Goal: Task Accomplishment & Management: Use online tool/utility

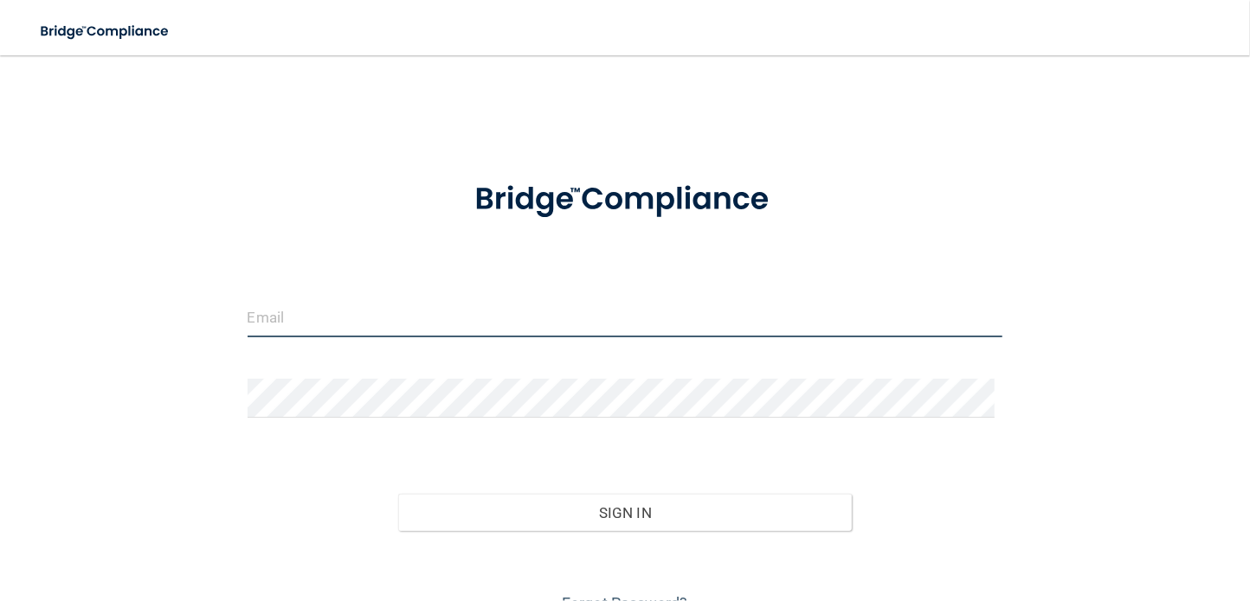
click at [296, 320] on input "email" at bounding box center [626, 318] width 756 height 39
type input "[EMAIL_ADDRESS][DOMAIN_NAME]"
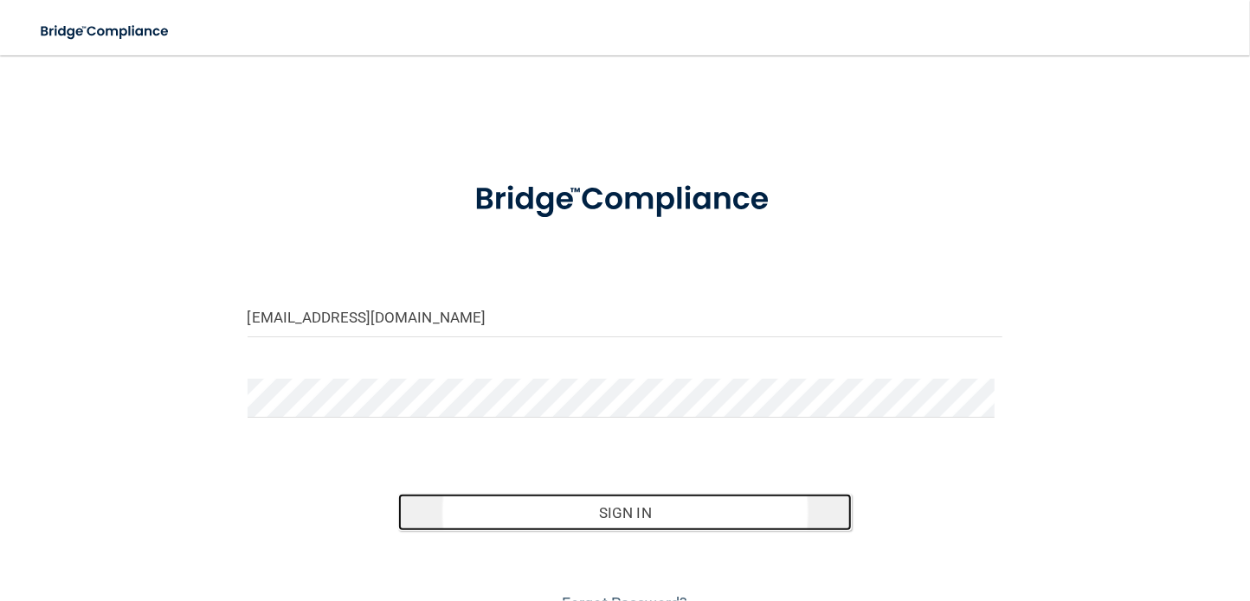
click at [699, 517] on button "Sign In" at bounding box center [624, 513] width 453 height 38
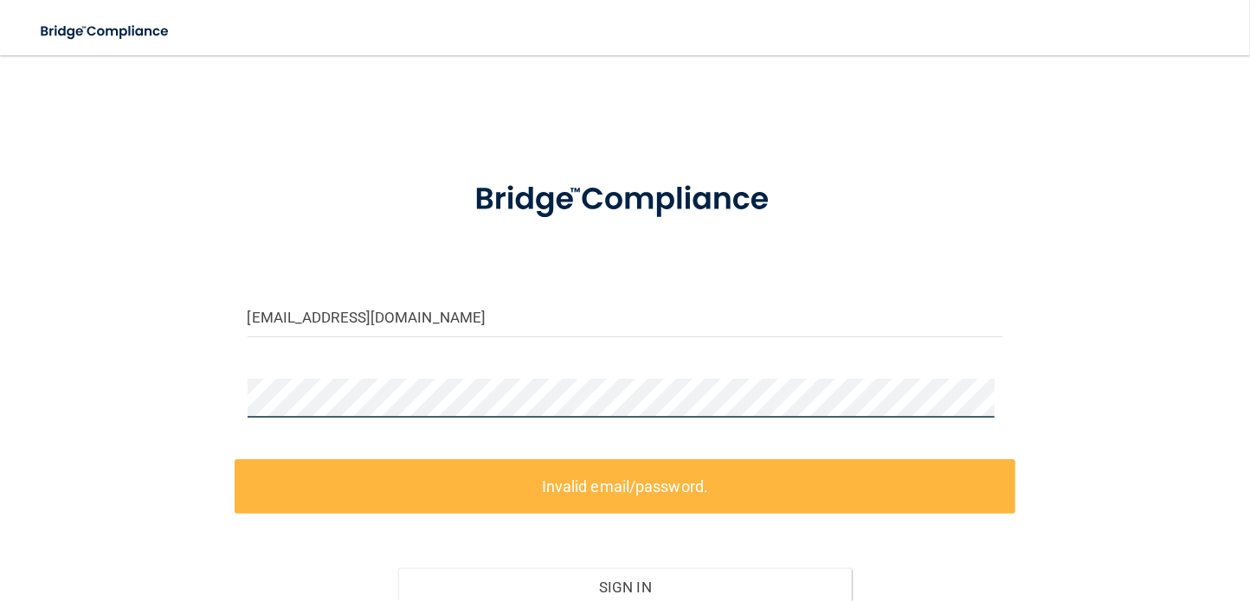
click at [214, 421] on div "[EMAIL_ADDRESS][DOMAIN_NAME] Invalid email/password. You don't have permission …" at bounding box center [625, 383] width 1180 height 620
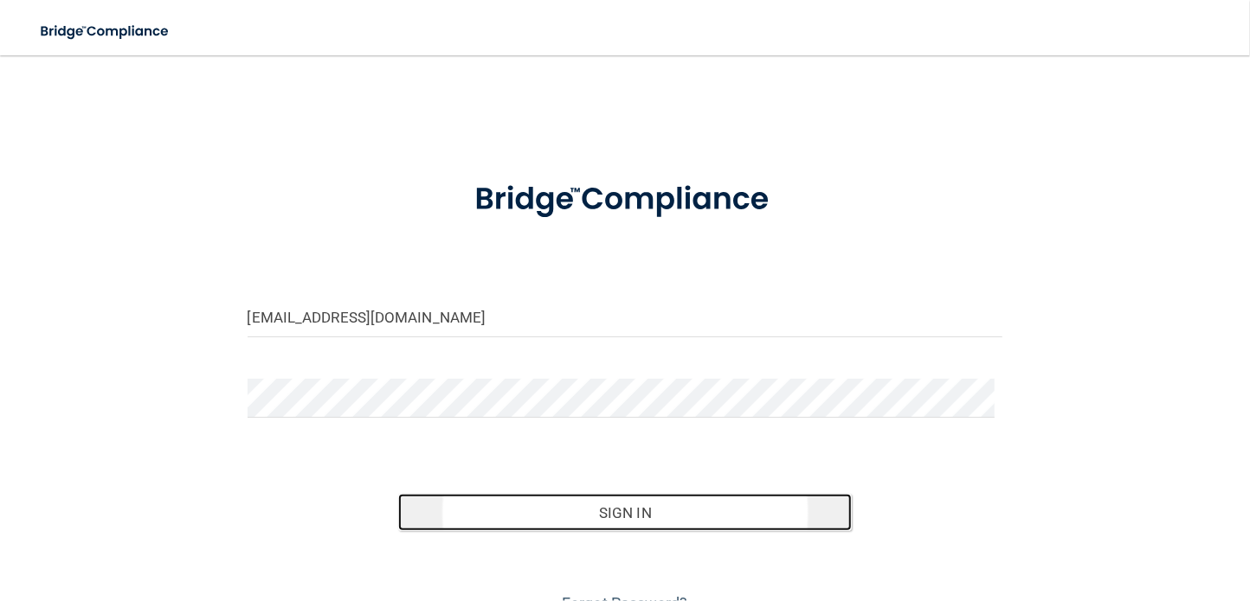
click at [571, 514] on button "Sign In" at bounding box center [624, 513] width 453 height 38
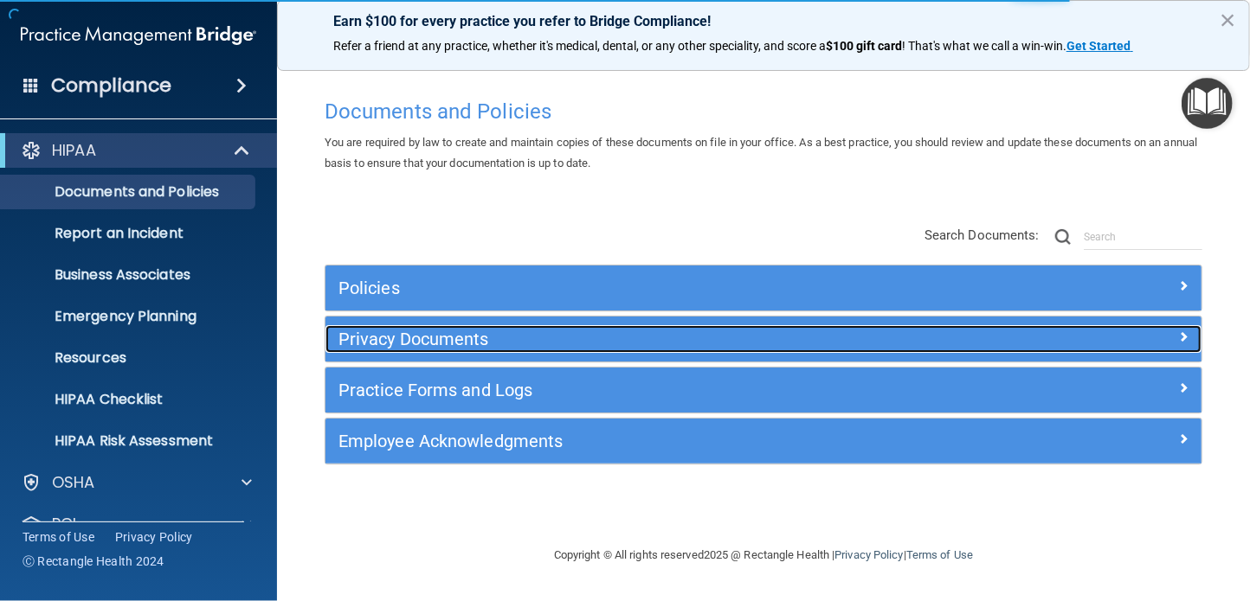
click at [1180, 331] on span at bounding box center [1183, 336] width 10 height 21
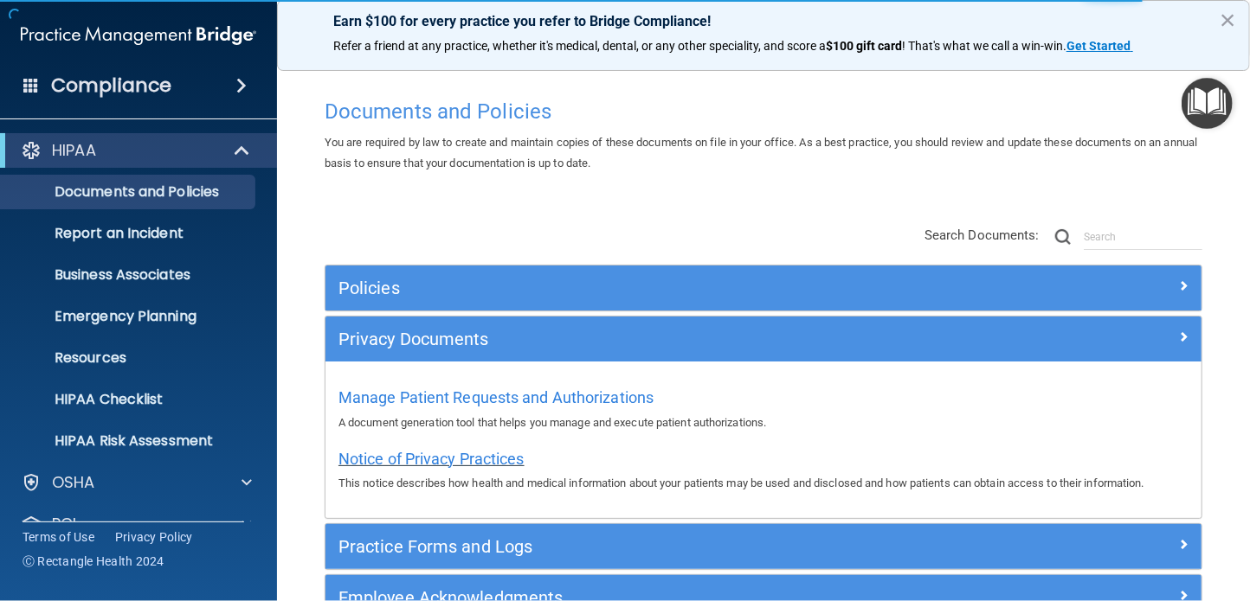
click at [472, 454] on span "Notice of Privacy Practices" at bounding box center [431, 459] width 186 height 18
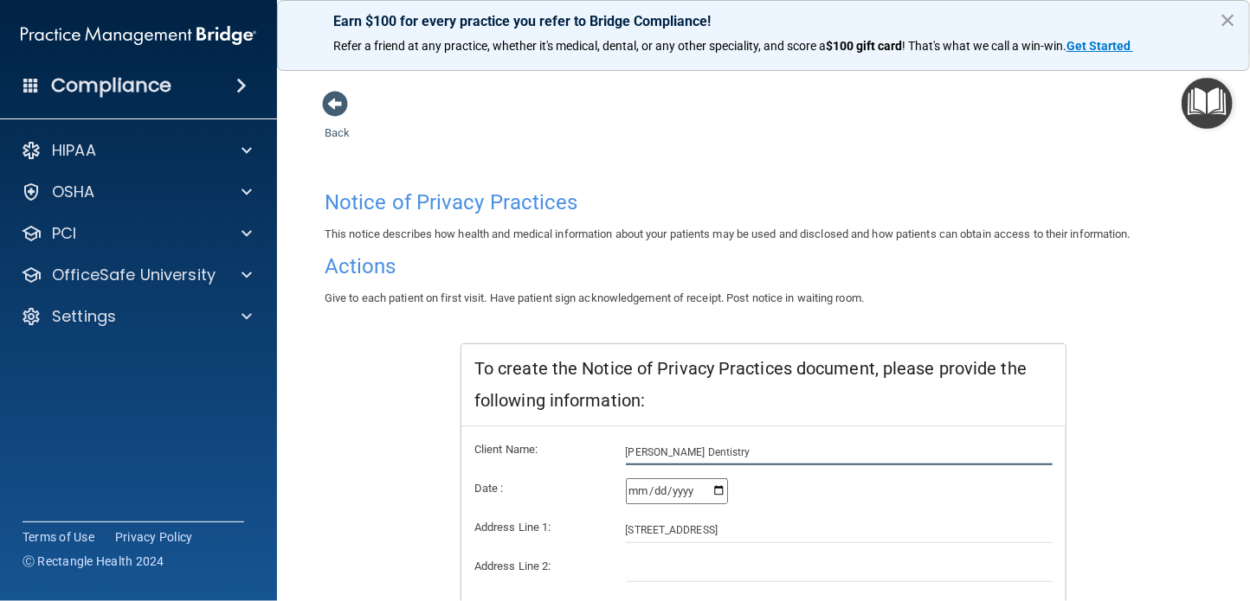
click at [713, 454] on input "[PERSON_NAME] Dentistry" at bounding box center [840, 453] width 428 height 26
type input "[PERSON_NAME] Dentistry, DDS PC"
click at [1148, 498] on div "Notice of Privacy Practices This notice describes how health and medical inform…" at bounding box center [764, 537] width 878 height 711
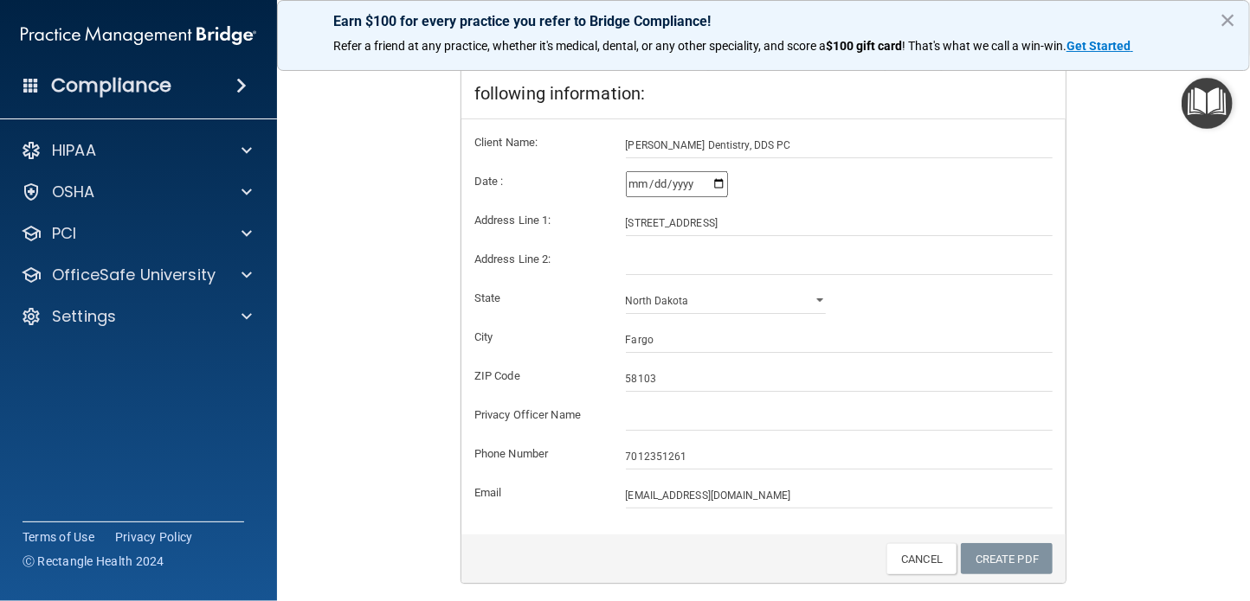
scroll to position [346, 0]
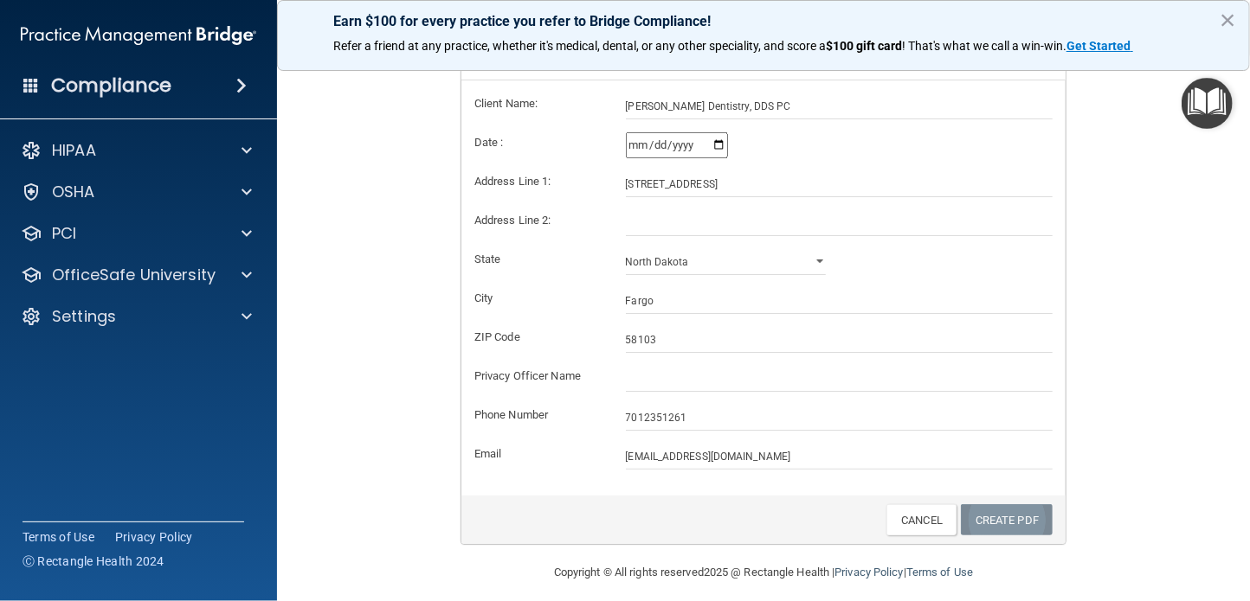
click at [1000, 524] on link "Create PDF" at bounding box center [1007, 521] width 92 height 32
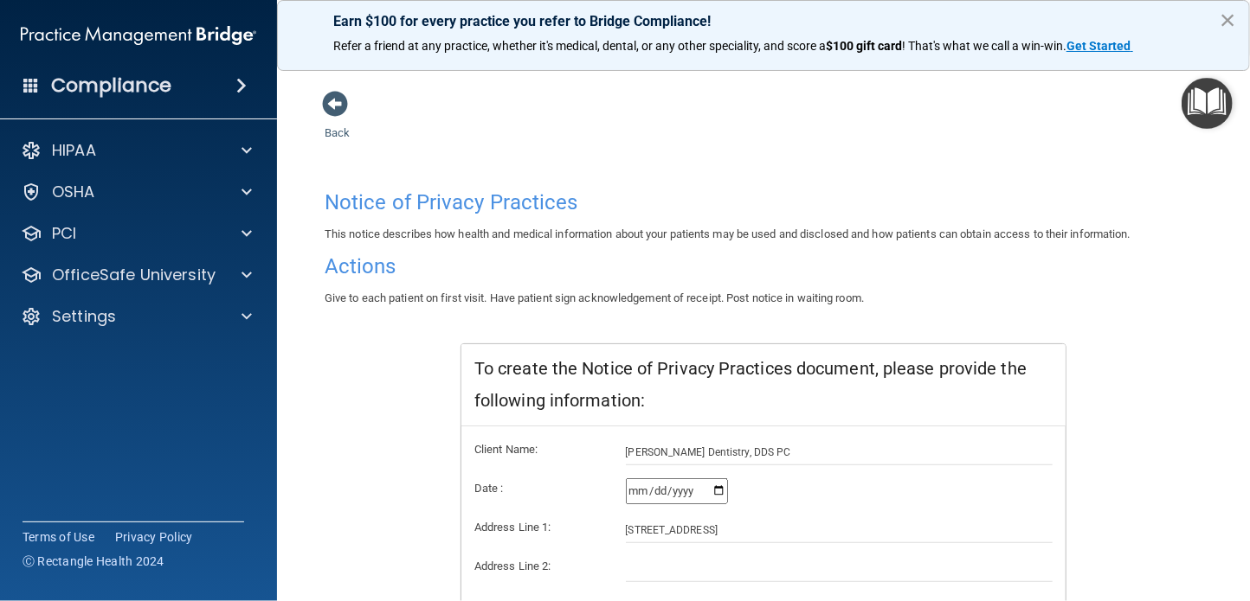
click at [1222, 11] on button "×" at bounding box center [1227, 20] width 16 height 28
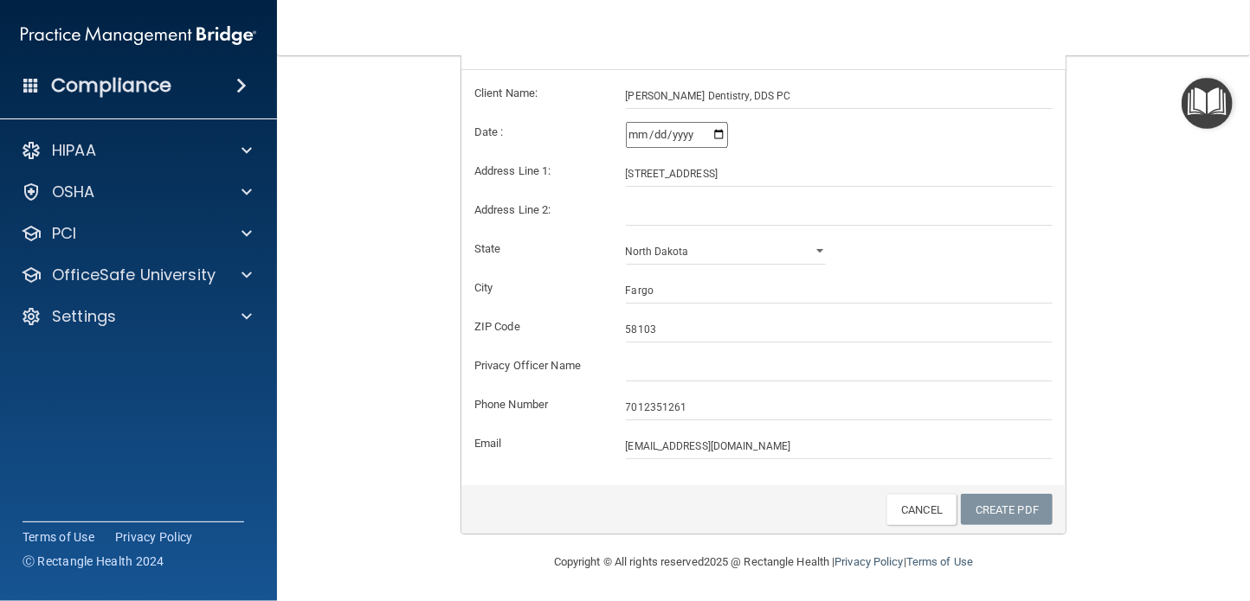
scroll to position [270, 0]
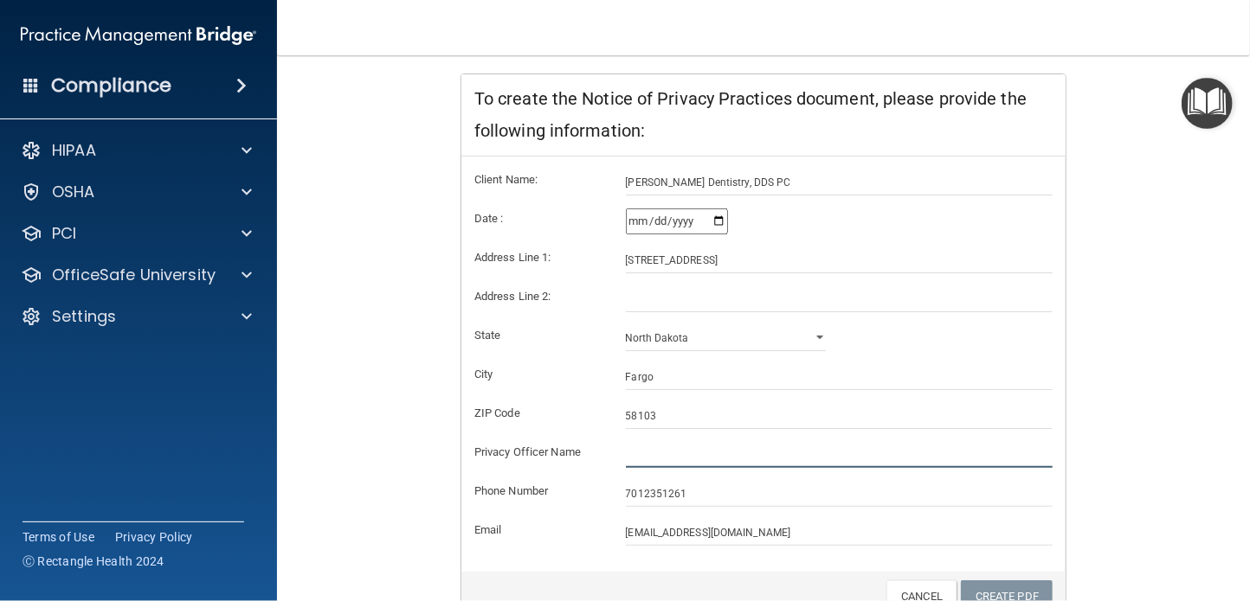
click at [626, 446] on input "text" at bounding box center [840, 455] width 428 height 26
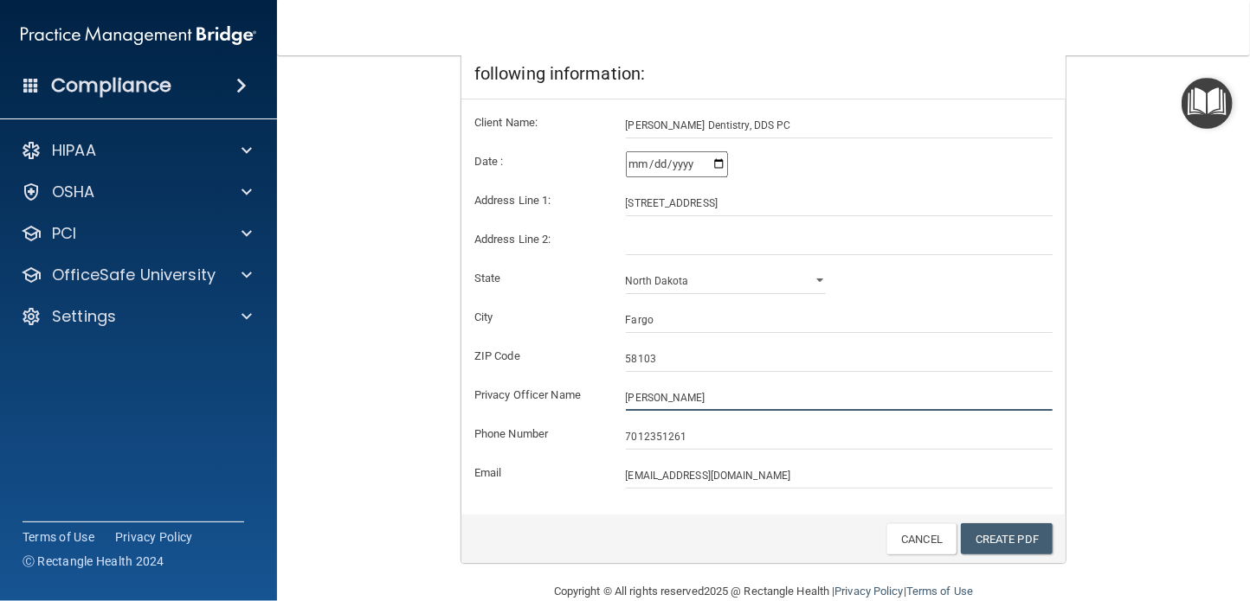
scroll to position [357, 0]
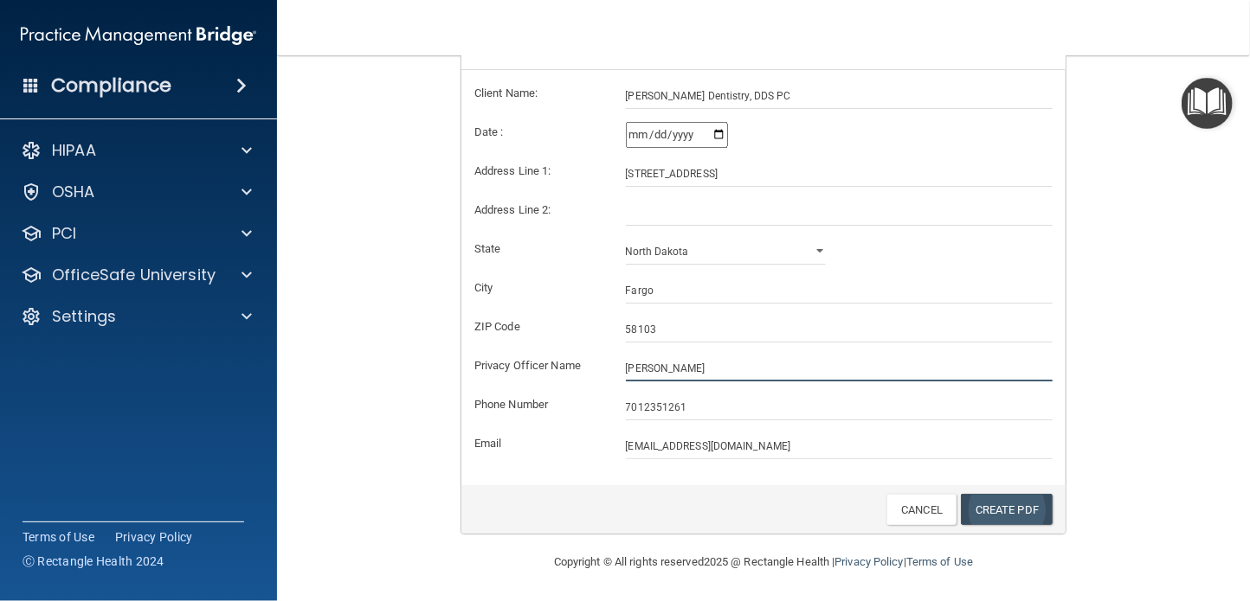
type input "[PERSON_NAME]"
click at [991, 505] on link "Create PDF" at bounding box center [1007, 510] width 92 height 32
click at [711, 132] on input "[DATE]" at bounding box center [677, 135] width 102 height 26
type input "[DATE]"
click at [653, 129] on input "[DATE]" at bounding box center [677, 135] width 102 height 26
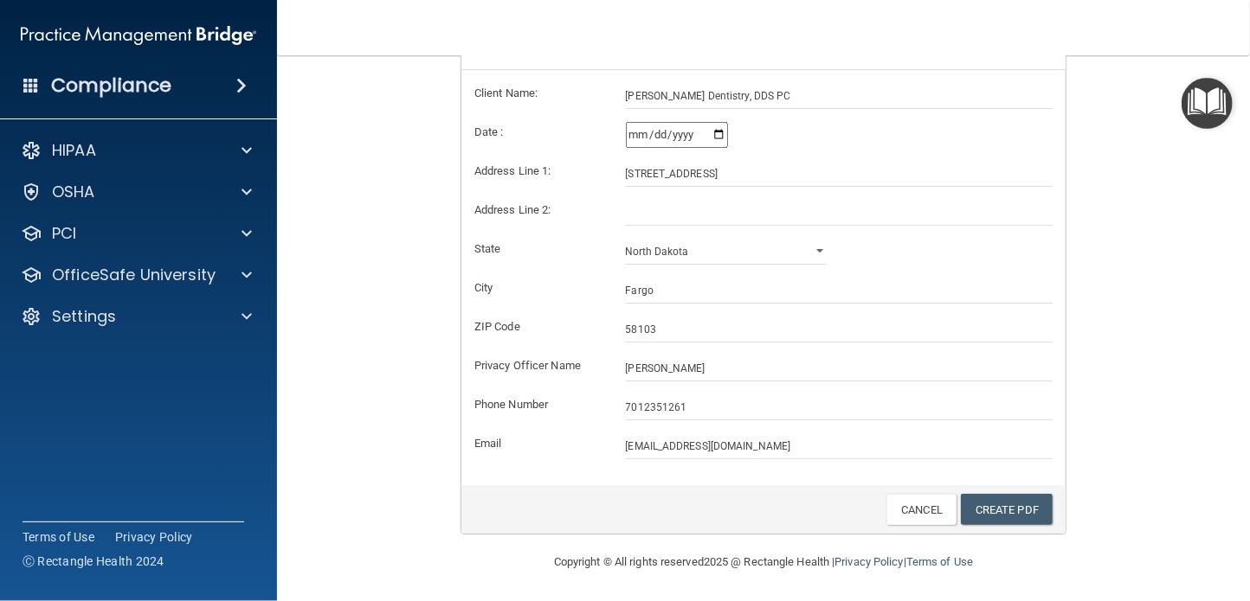
type input "[DATE]"
click at [780, 142] on div "[DATE]" at bounding box center [840, 135] width 428 height 26
click at [1004, 506] on link "Create PDF" at bounding box center [1007, 510] width 92 height 32
click at [987, 502] on link "Create PDF" at bounding box center [1007, 510] width 92 height 32
click at [1013, 506] on link "Create PDF" at bounding box center [1007, 510] width 92 height 32
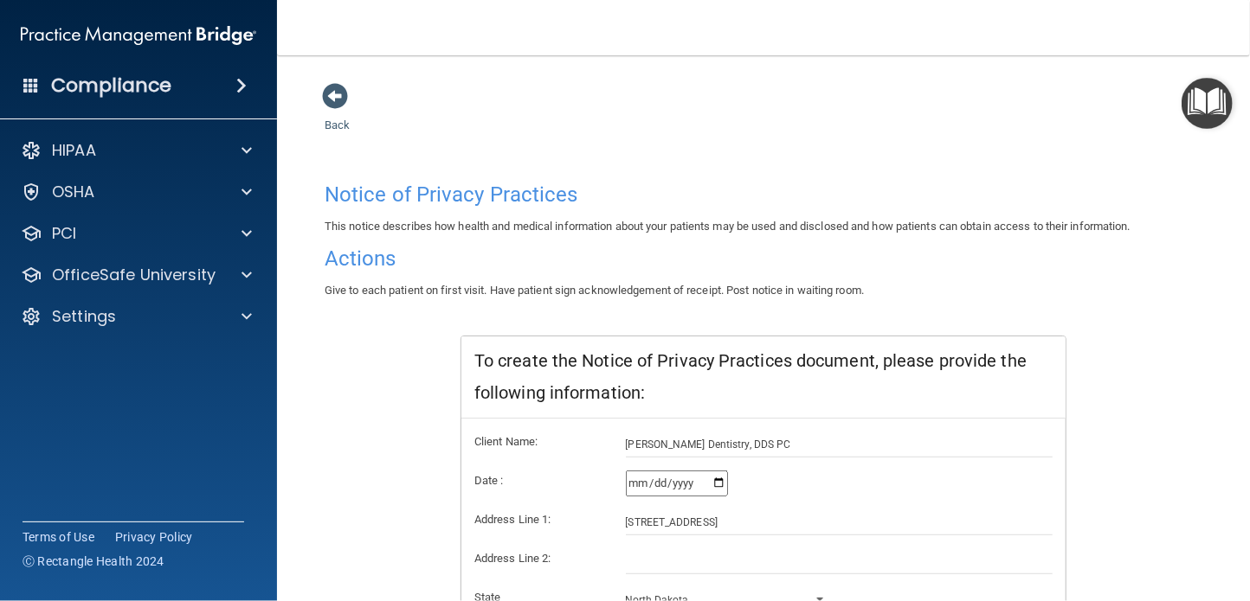
scroll to position [0, 0]
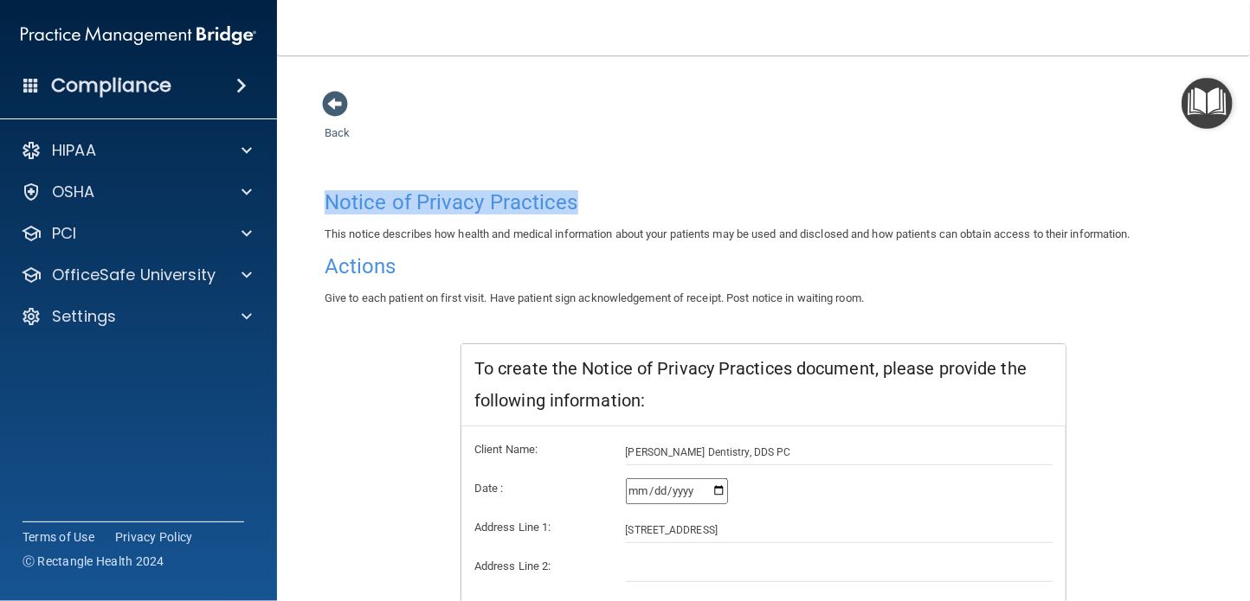
drag, startPoint x: 586, startPoint y: 201, endPoint x: 324, endPoint y: 189, distance: 262.5
click at [324, 189] on div "Notice of Privacy Practices" at bounding box center [764, 203] width 904 height 42
copy h4 "Notice of Privacy Practices"
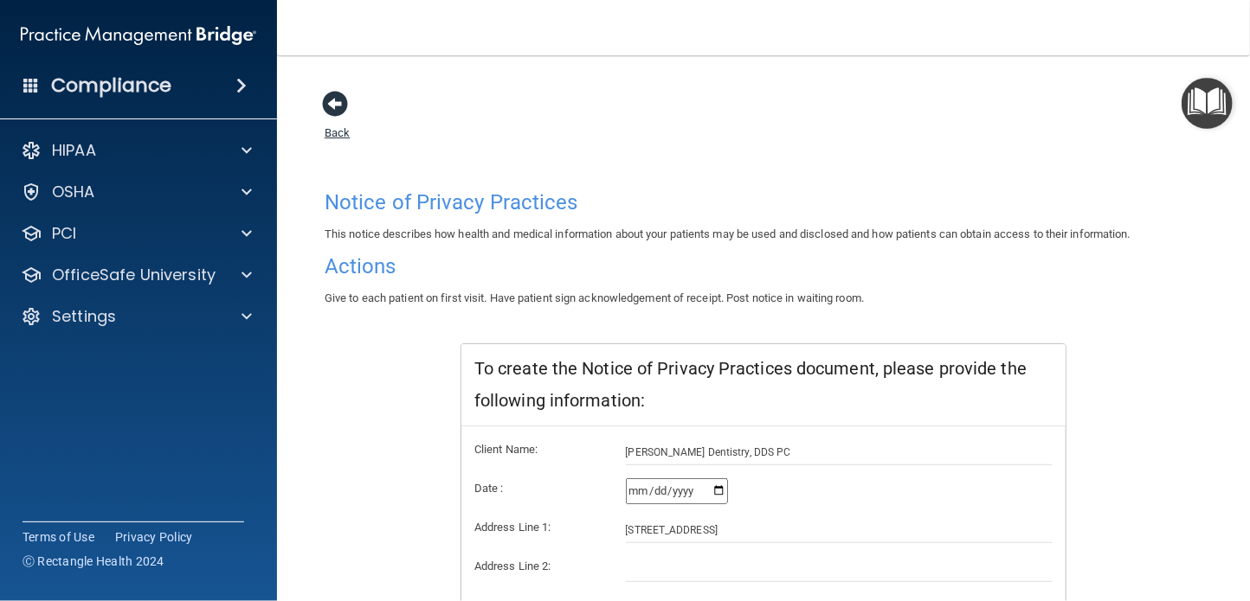
click at [340, 105] on span at bounding box center [335, 104] width 26 height 26
